Goal: Book appointment/travel/reservation

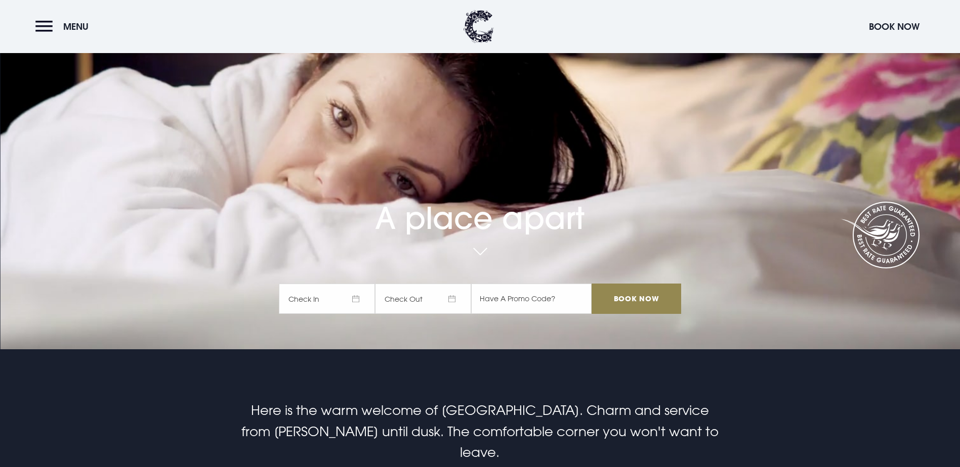
scroll to position [202, 0]
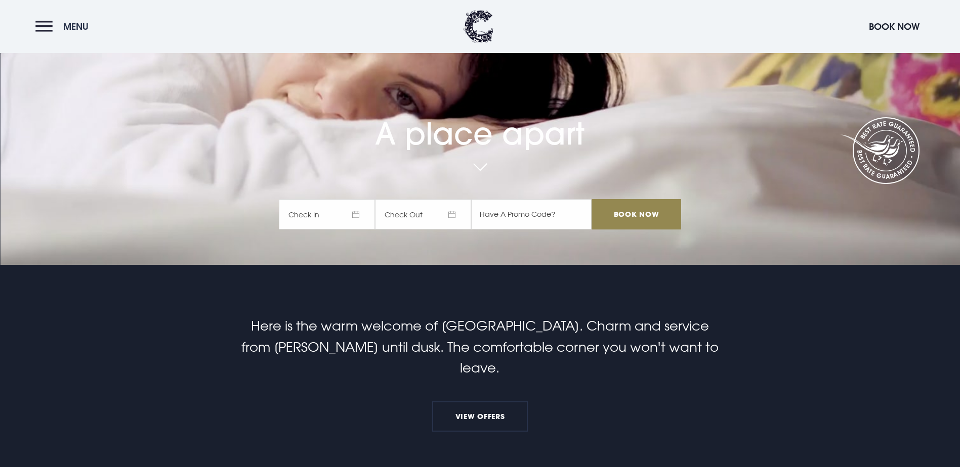
click at [46, 22] on button "Menu" at bounding box center [64, 27] width 58 height 22
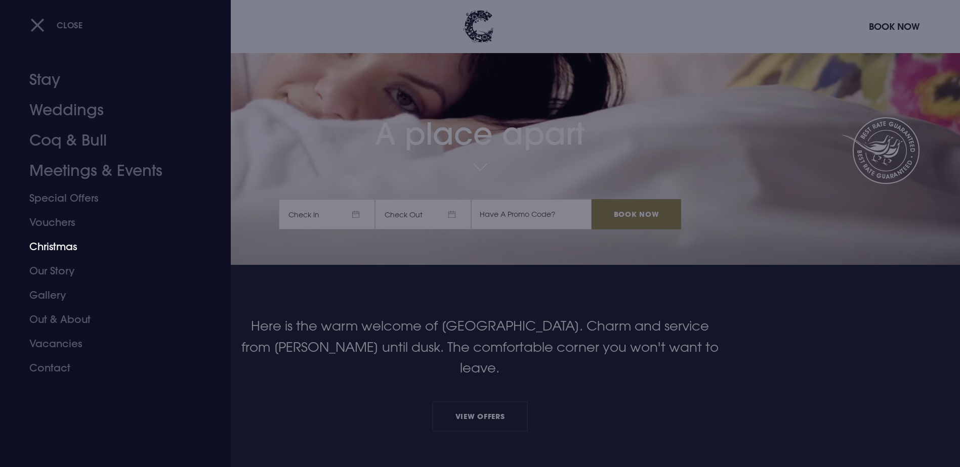
click at [51, 250] on link "Christmas" at bounding box center [109, 247] width 160 height 24
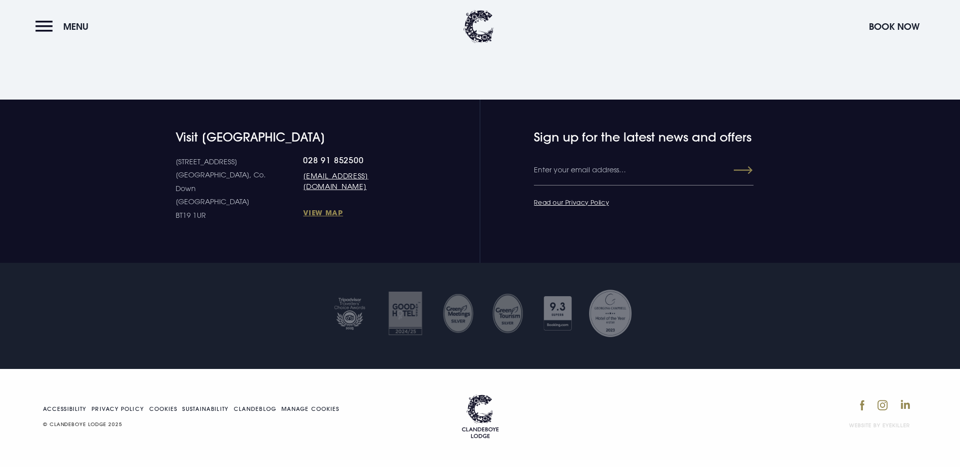
scroll to position [2381, 0]
click at [303, 165] on link "028 91 852500" at bounding box center [358, 160] width 111 height 10
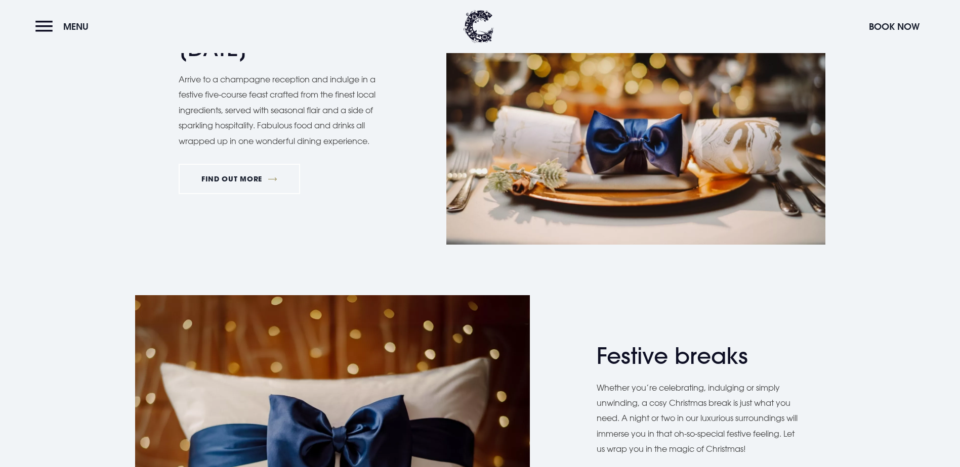
scroll to position [1167, 0]
click at [223, 195] on link "FIND OUT MORE" at bounding box center [240, 179] width 122 height 30
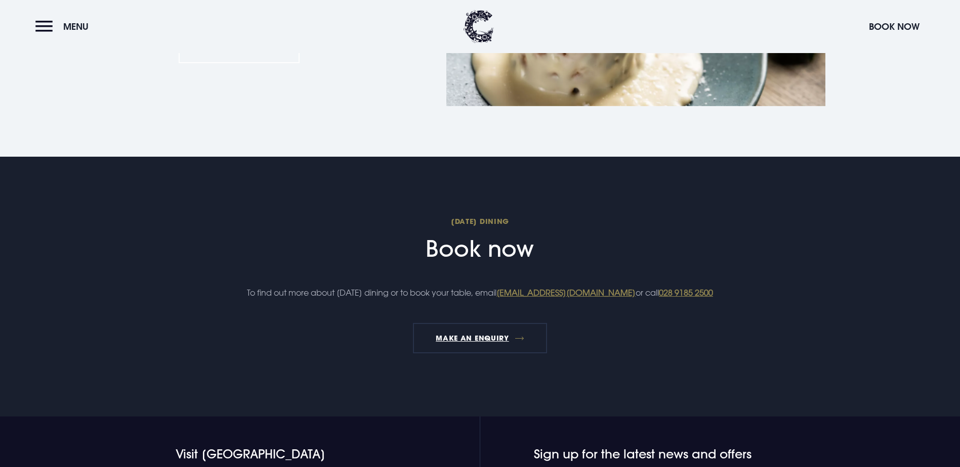
scroll to position [1164, 0]
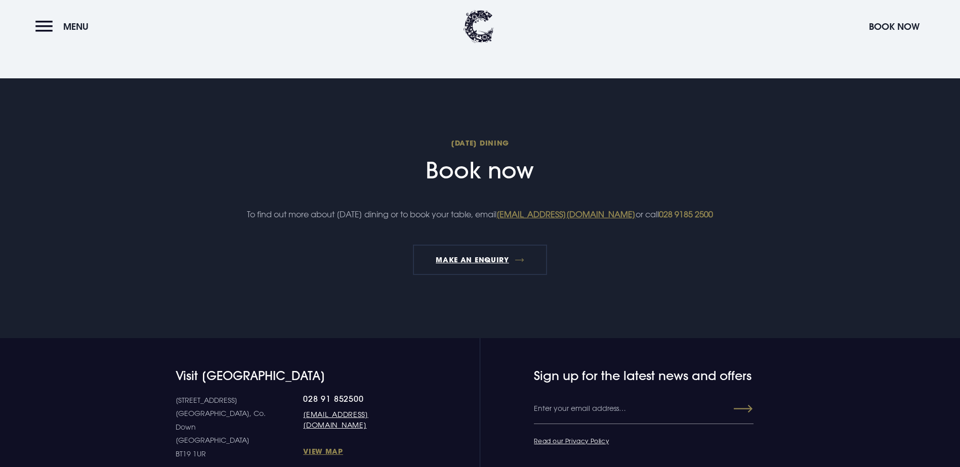
click at [659, 220] on link "028 9185 2500" at bounding box center [686, 214] width 54 height 10
click at [681, 205] on section "Christmas Day Dining Book now To find out more about Christmas Day dining or to…" at bounding box center [480, 208] width 960 height 261
